Goal: Task Accomplishment & Management: Manage account settings

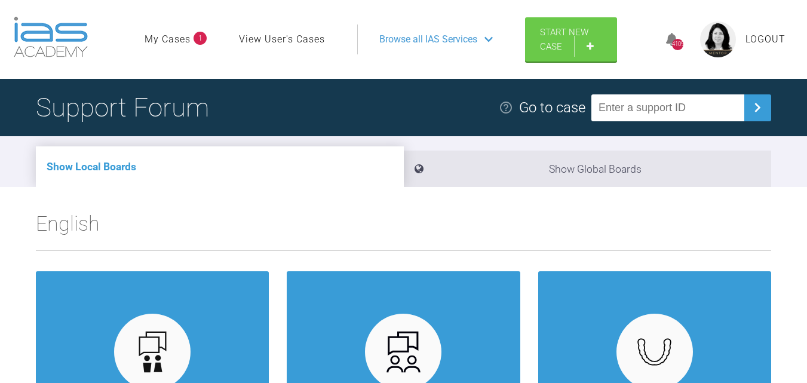
click at [179, 39] on link "My Cases" at bounding box center [167, 40] width 46 height 16
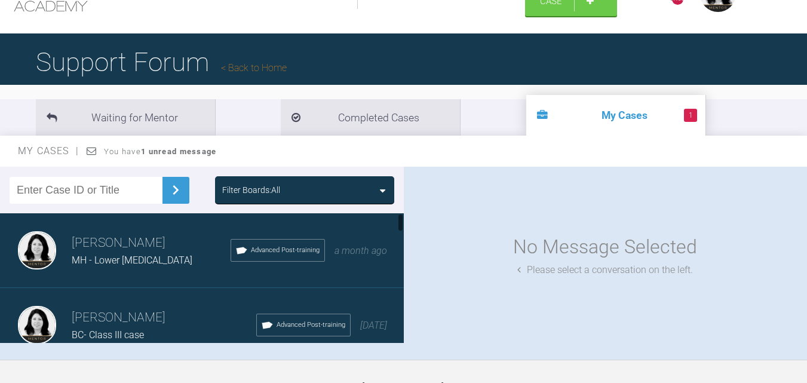
scroll to position [119, 0]
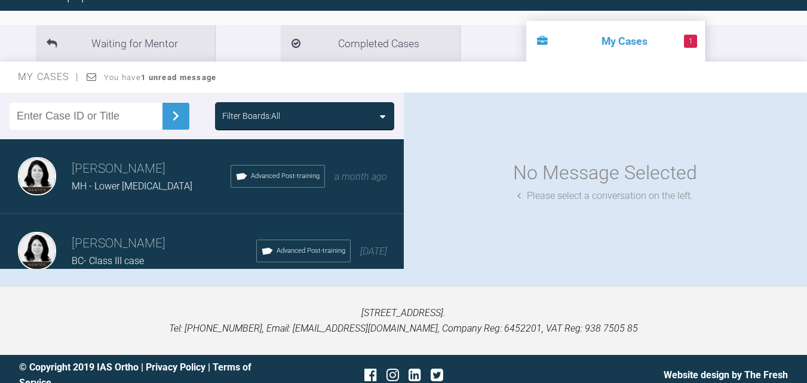
click at [126, 174] on h3 "[PERSON_NAME]" at bounding box center [151, 169] width 159 height 20
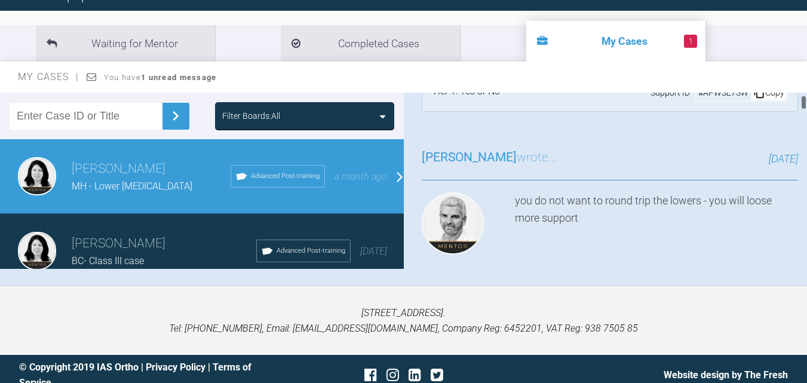
scroll to position [0, 0]
